Goal: Go to known website: Go to known website

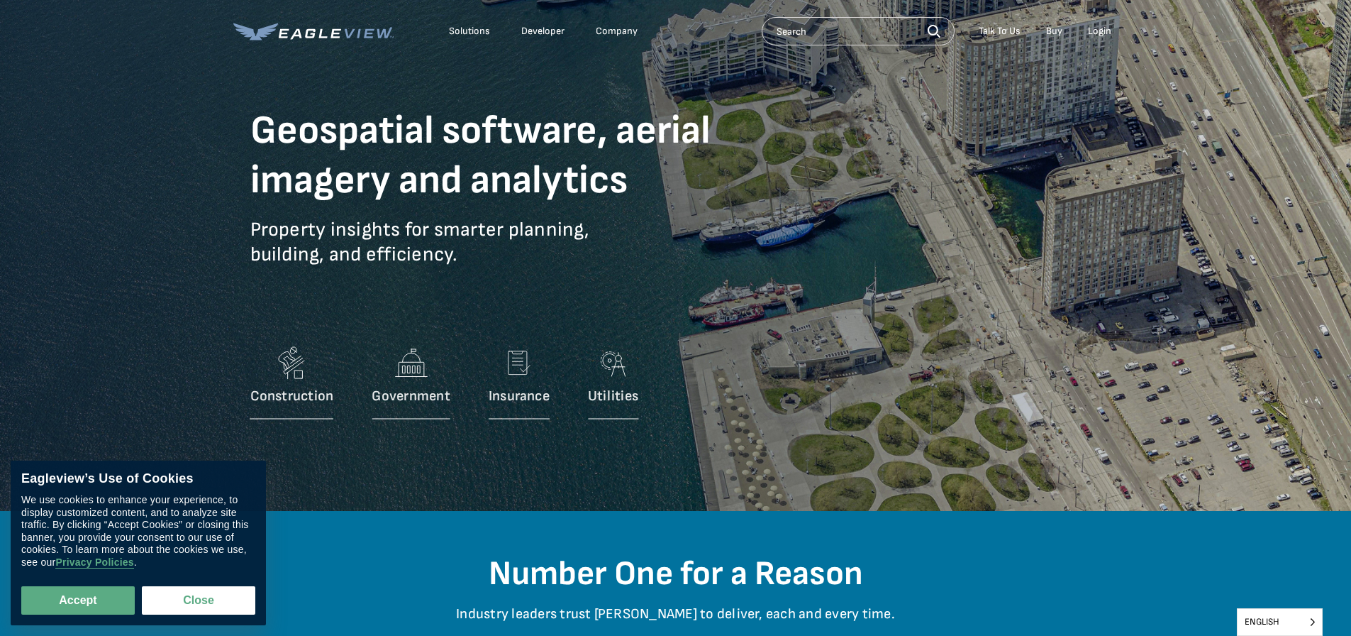
click at [1098, 32] on div "Login" at bounding box center [1099, 31] width 23 height 13
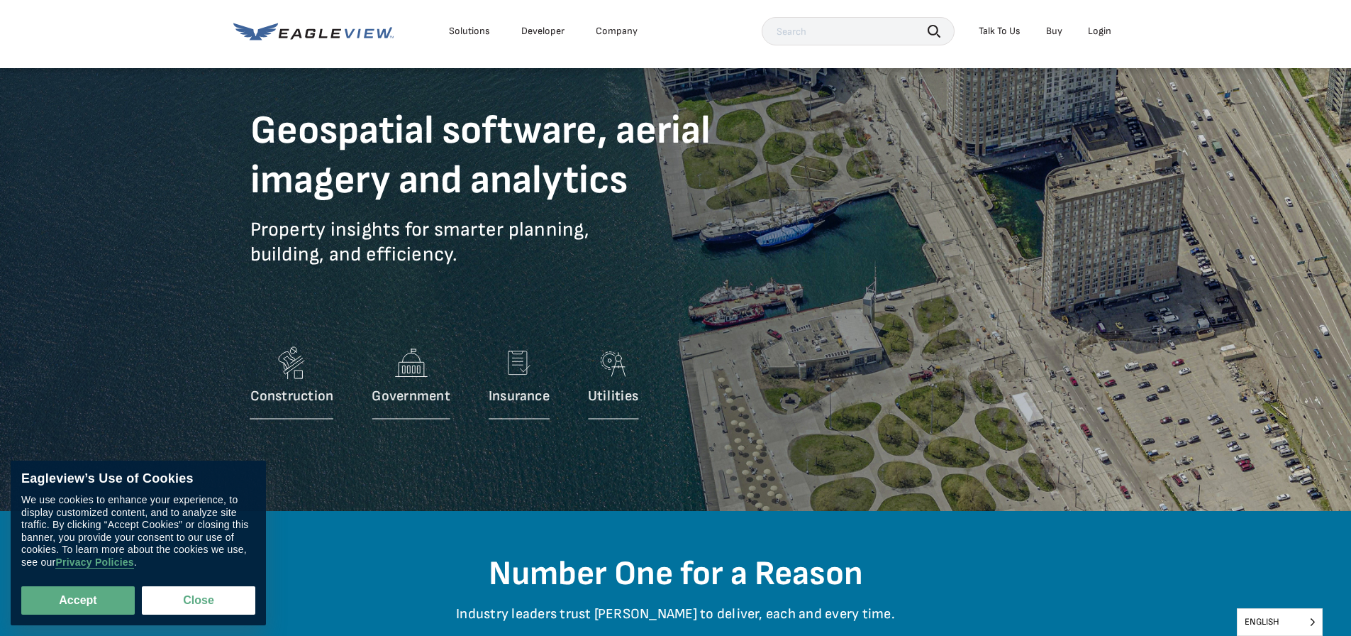
click at [1102, 32] on div "Login" at bounding box center [1099, 31] width 23 height 13
click at [1101, 31] on div "Login" at bounding box center [1099, 31] width 23 height 13
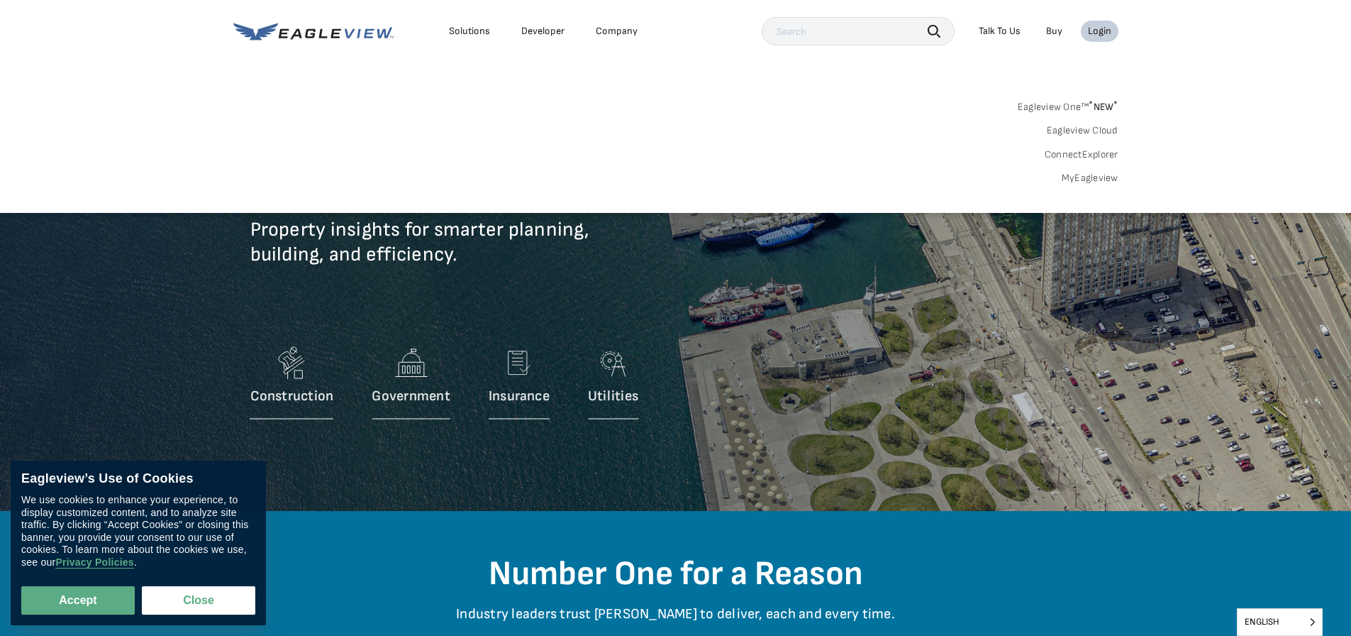
click at [1054, 105] on link "Eagleview One™ * NEW *" at bounding box center [1068, 104] width 101 height 16
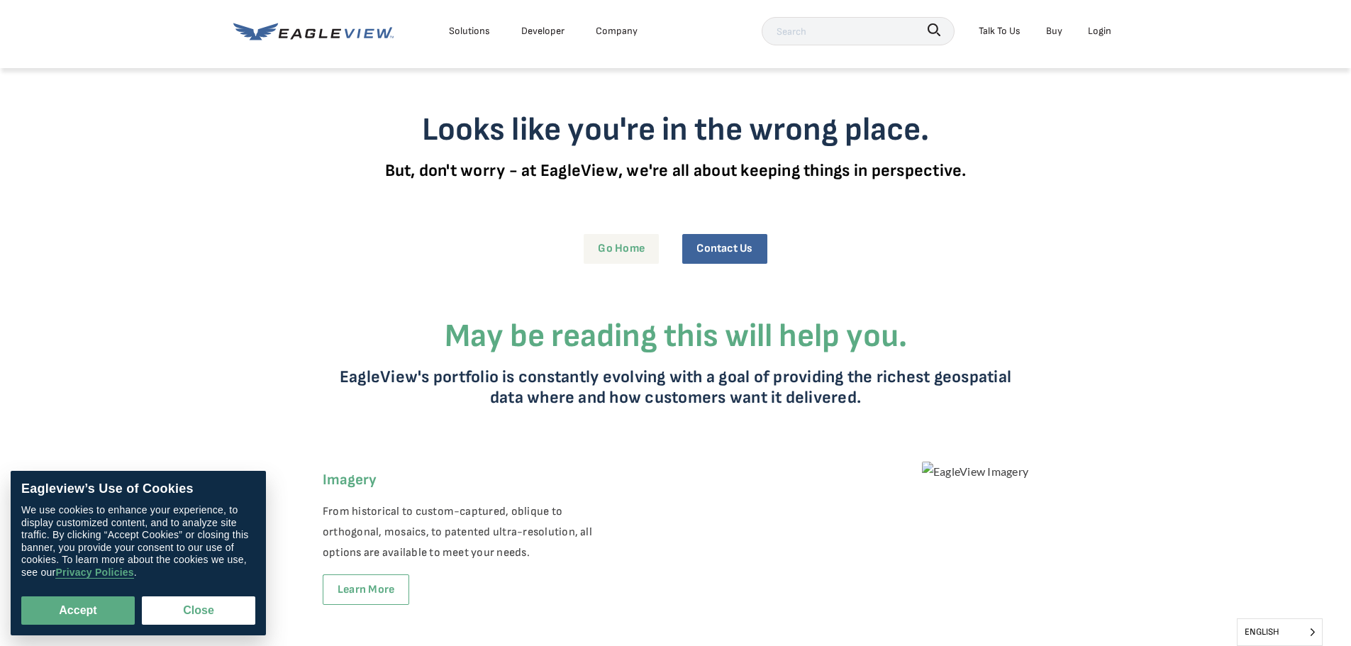
click at [621, 255] on link "Go Home" at bounding box center [621, 248] width 75 height 29
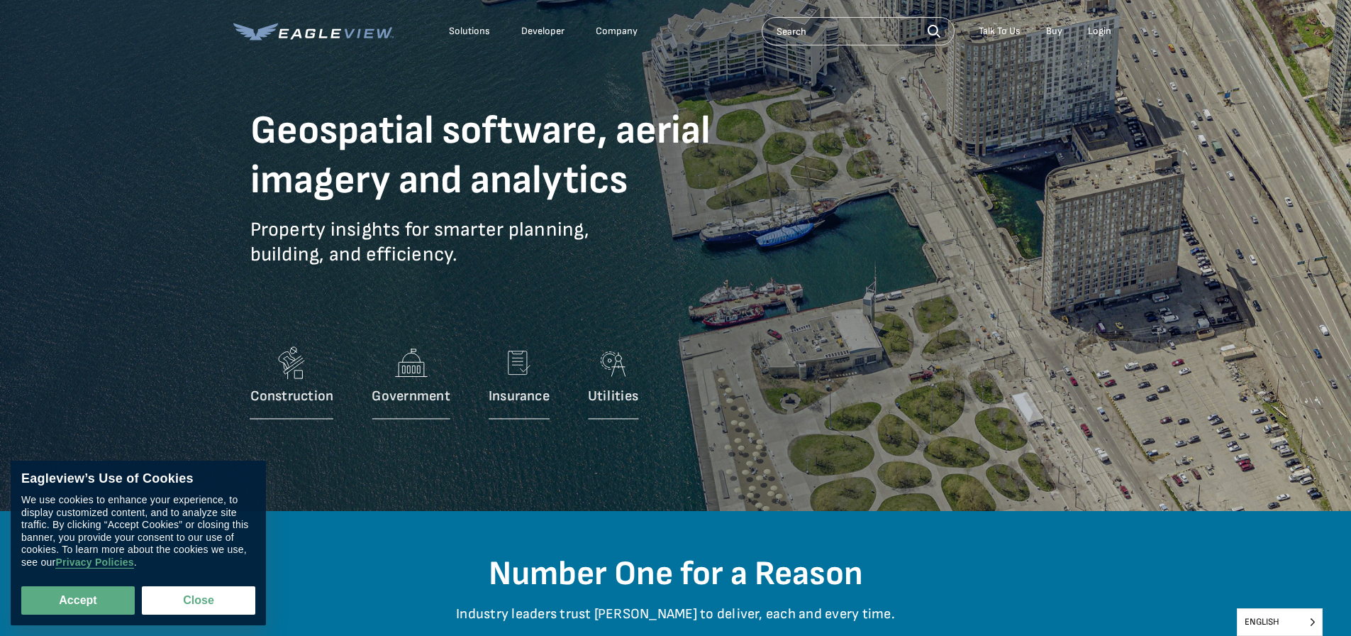
click at [1100, 28] on div "Login" at bounding box center [1099, 31] width 23 height 13
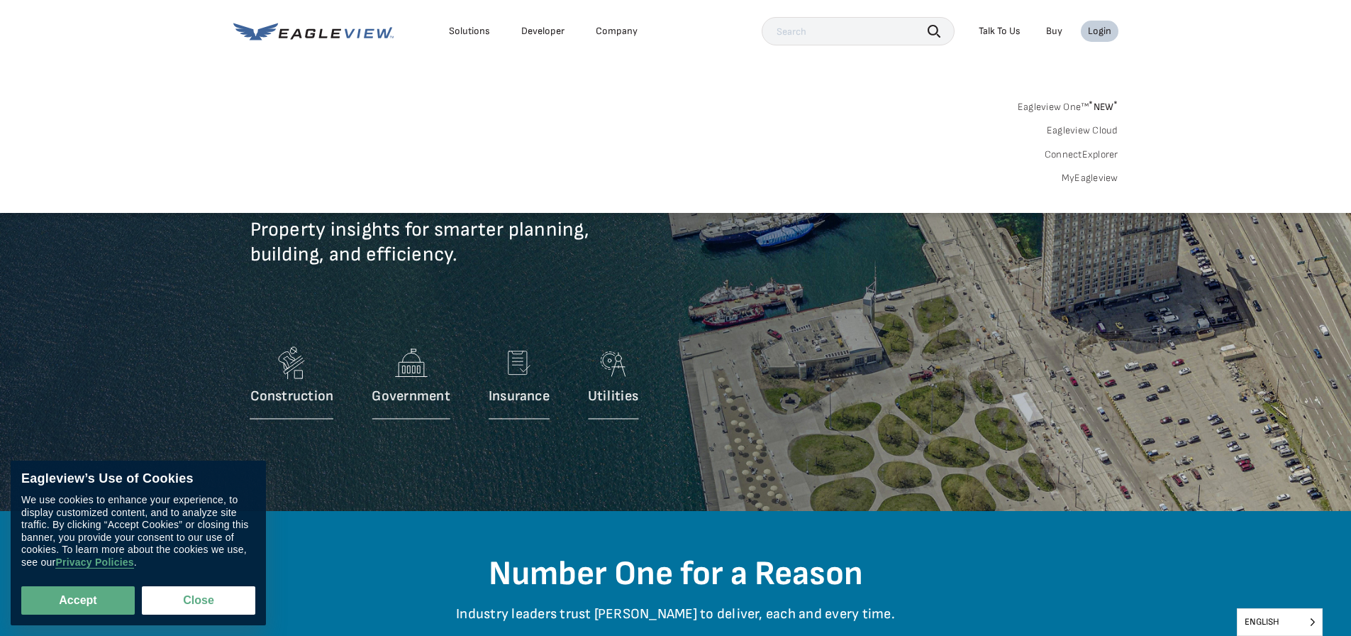
click at [1083, 131] on link "Eagleview Cloud" at bounding box center [1083, 130] width 72 height 13
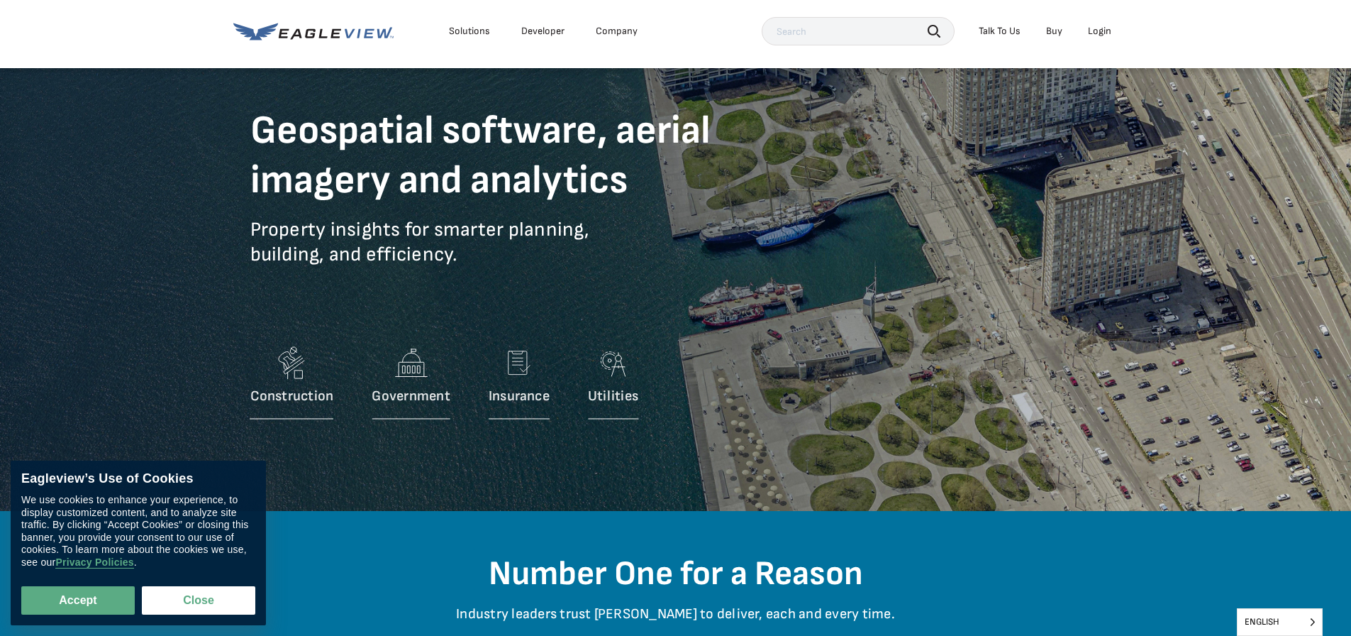
click at [1106, 33] on div "Login" at bounding box center [1099, 31] width 23 height 13
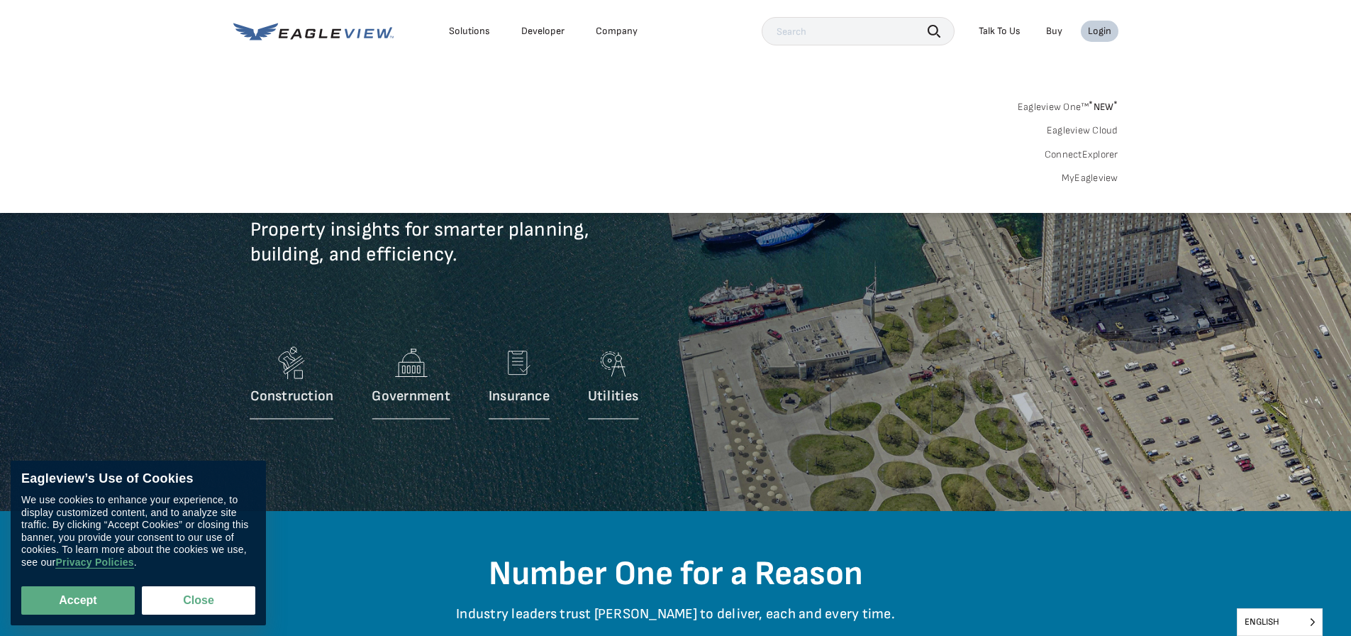
click at [1100, 179] on link "MyEagleview" at bounding box center [1090, 178] width 57 height 13
